Goal: Information Seeking & Learning: Check status

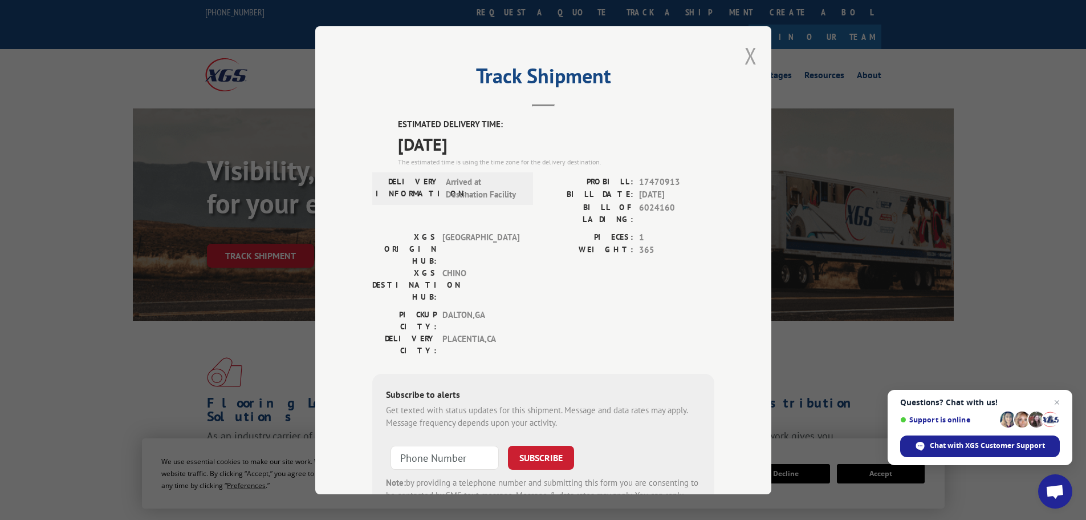
click at [751, 63] on button "Close modal" at bounding box center [751, 55] width 13 height 30
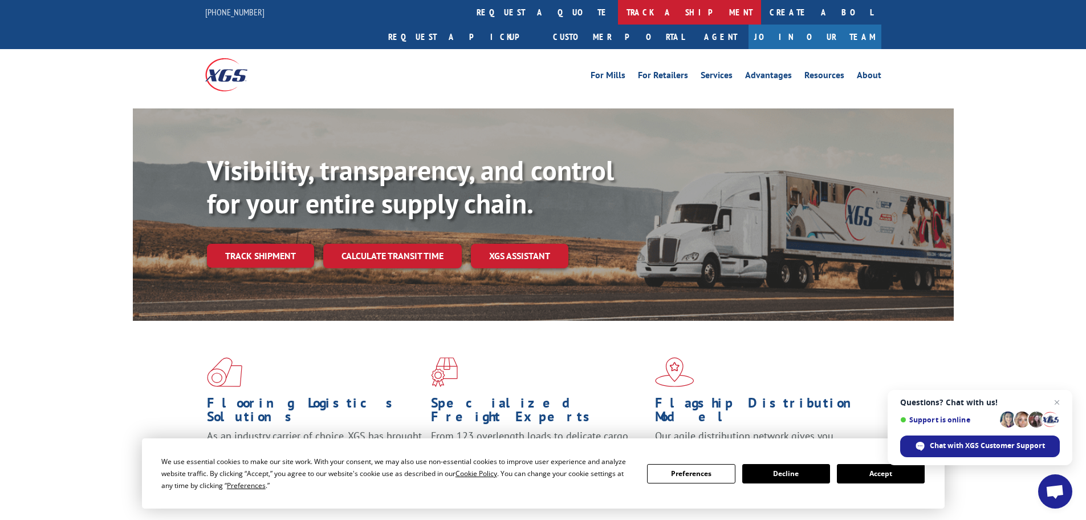
click at [618, 17] on link "track a shipment" at bounding box center [689, 12] width 143 height 25
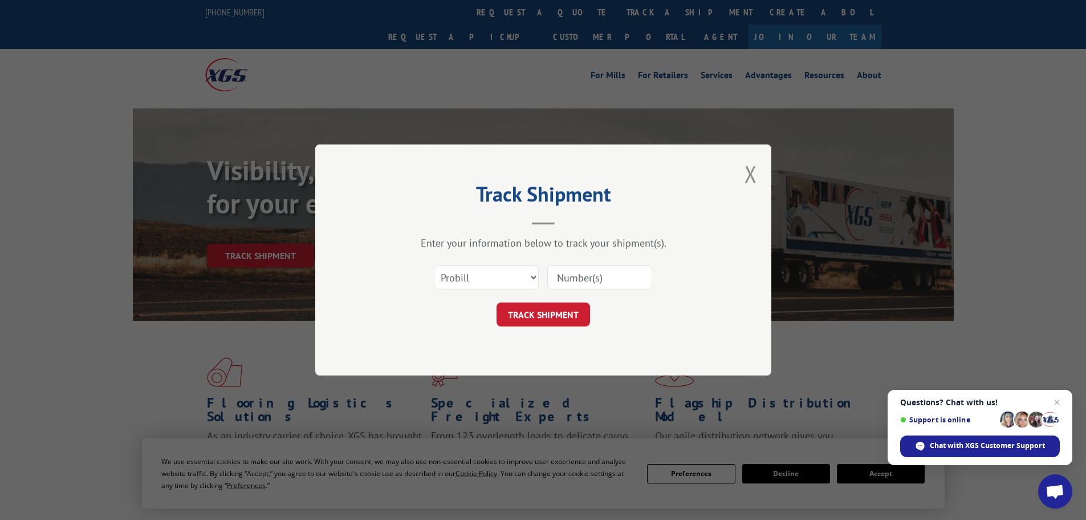
click at [628, 272] on input at bounding box center [600, 277] width 105 height 24
paste input "5235678"
type input "5235678"
click at [506, 280] on select "Select category... Probill BOL PO" at bounding box center [486, 277] width 105 height 24
select select "bol"
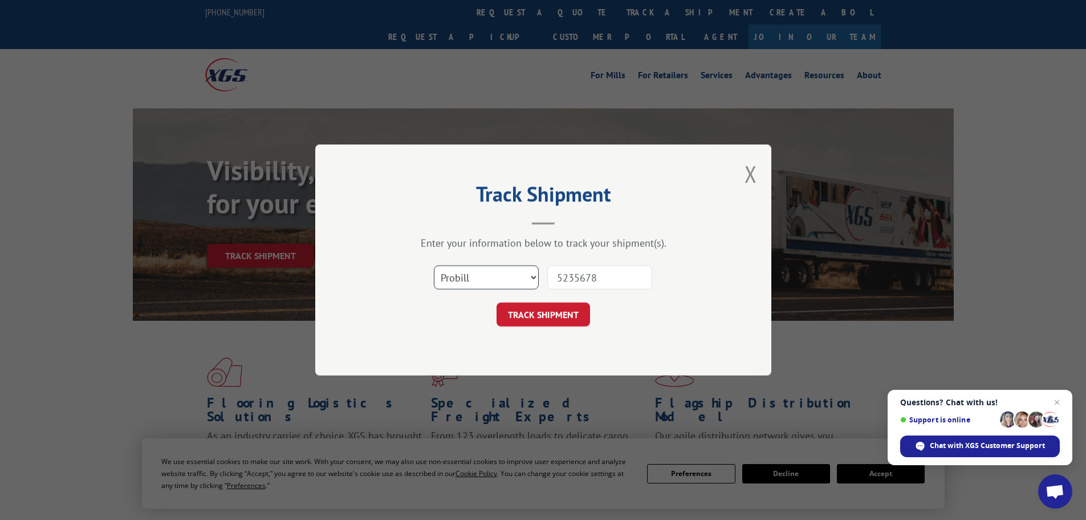
click at [434, 265] on select "Select category... Probill BOL PO" at bounding box center [486, 277] width 105 height 24
click at [530, 316] on button "TRACK SHIPMENT" at bounding box center [544, 314] width 94 height 24
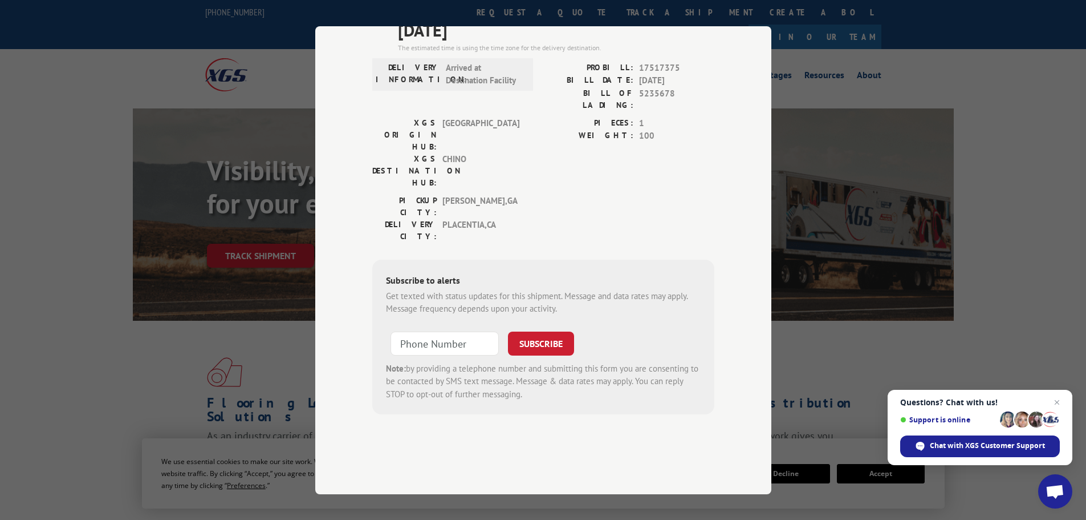
scroll to position [570, 0]
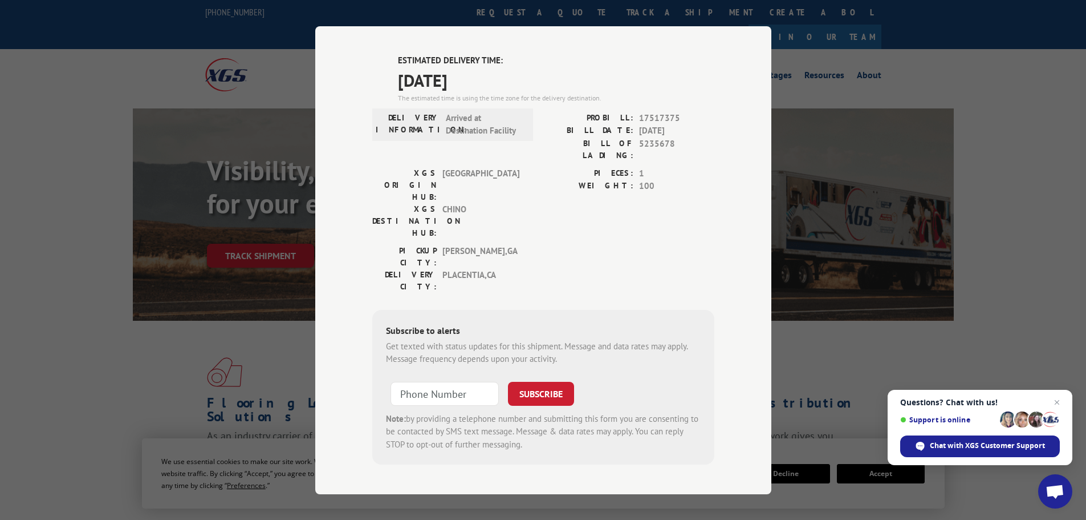
drag, startPoint x: 392, startPoint y: 60, endPoint x: 484, endPoint y: 90, distance: 97.0
click at [484, 91] on div "ESTIMATED DELIVERY TIME: [DATE] The estimated time is using the time zone for t…" at bounding box center [543, 259] width 342 height 410
copy div "ESTIMATED DELIVERY TIME: [DATE]"
